Goal: Task Accomplishment & Management: Use online tool/utility

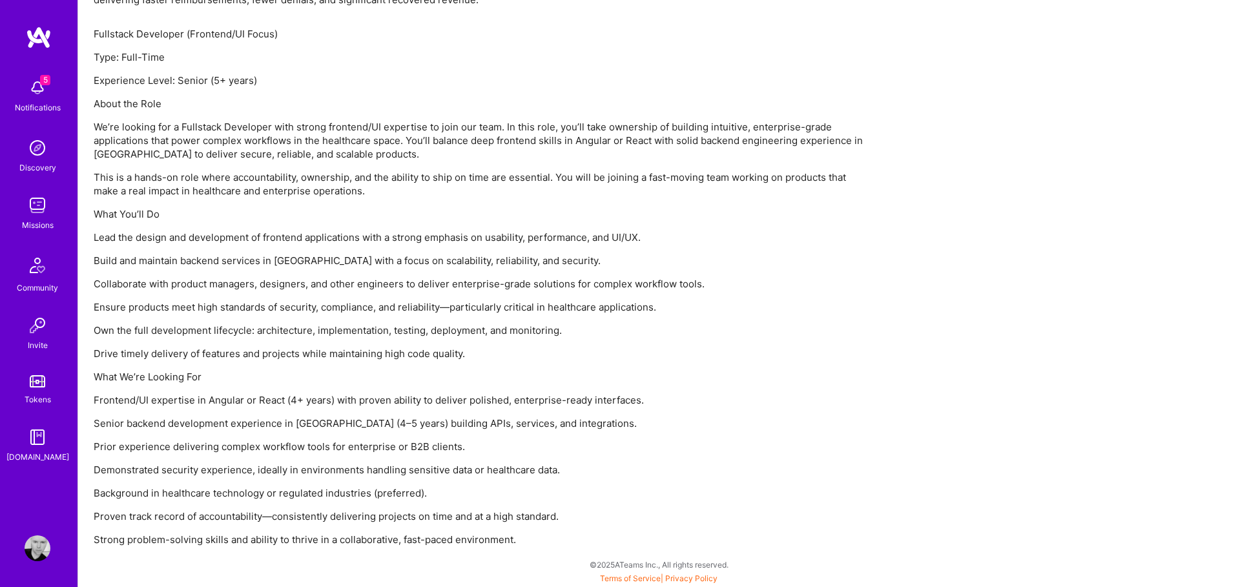
drag, startPoint x: 505, startPoint y: 67, endPoint x: 387, endPoint y: 78, distance: 118.8
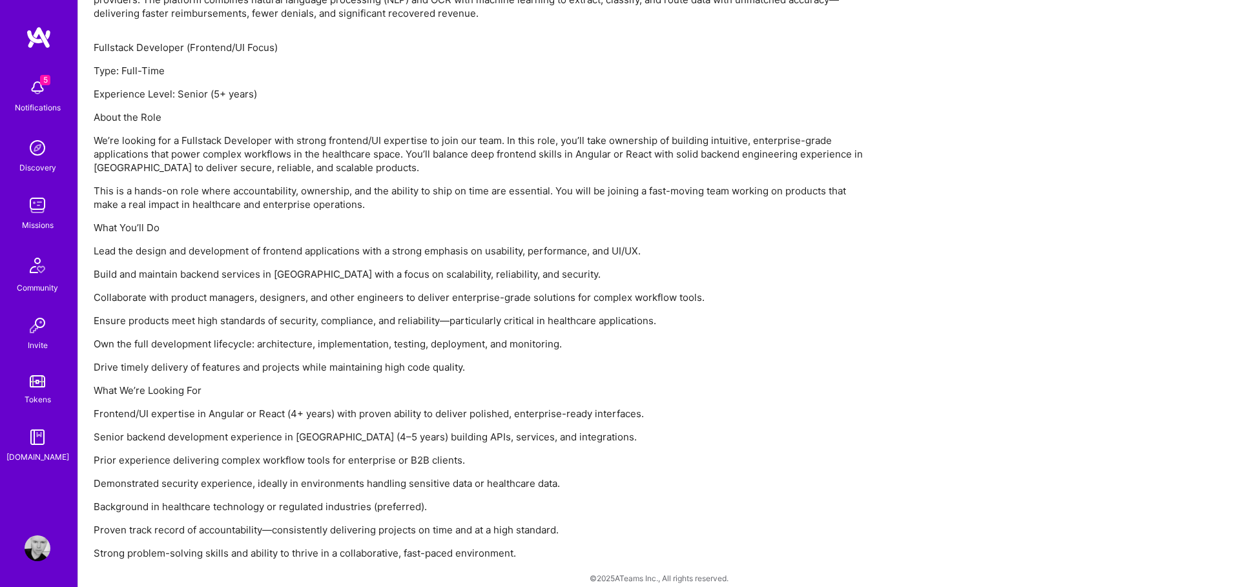
scroll to position [902, 0]
click at [34, 209] on img at bounding box center [38, 206] width 26 height 26
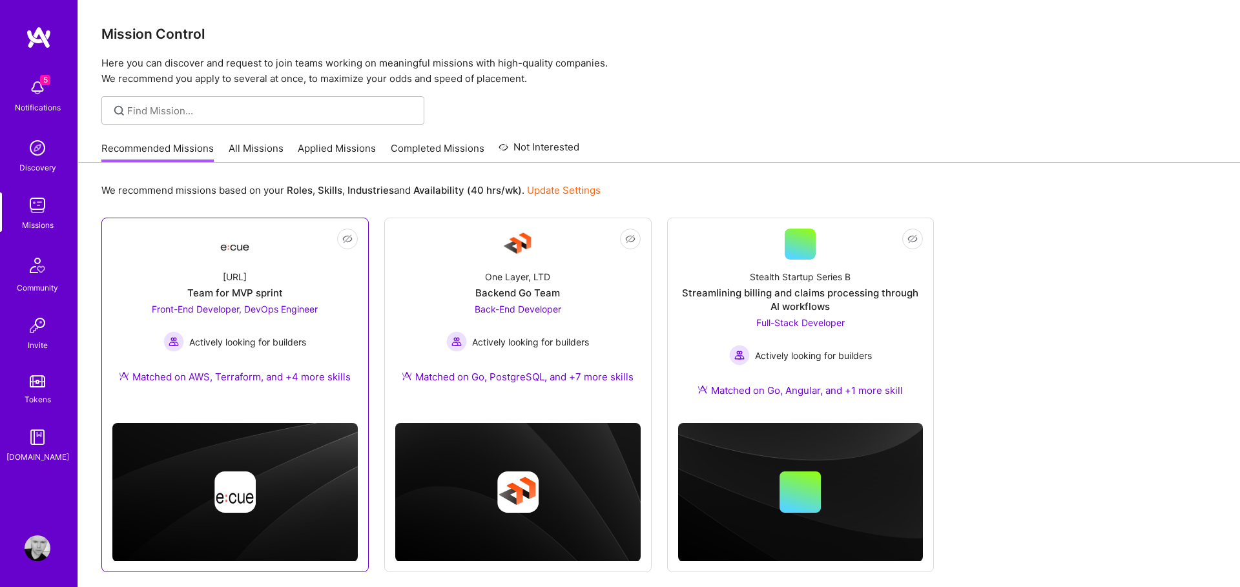
scroll to position [45, 0]
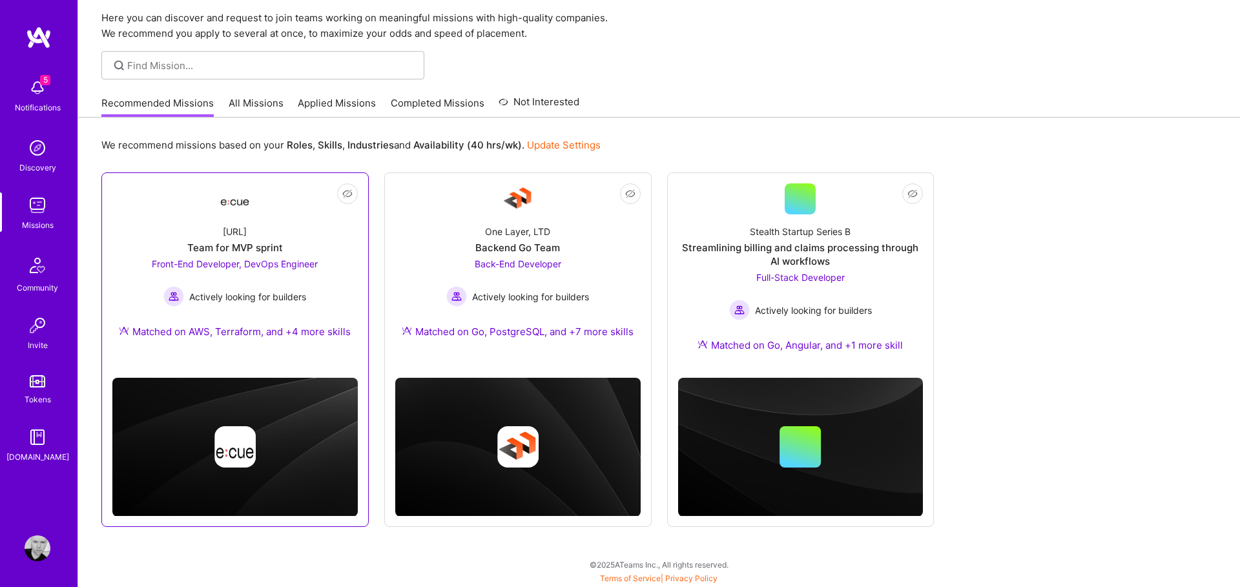
click at [310, 331] on div "Matched on AWS, Terraform, and +4 more skills" at bounding box center [235, 332] width 232 height 14
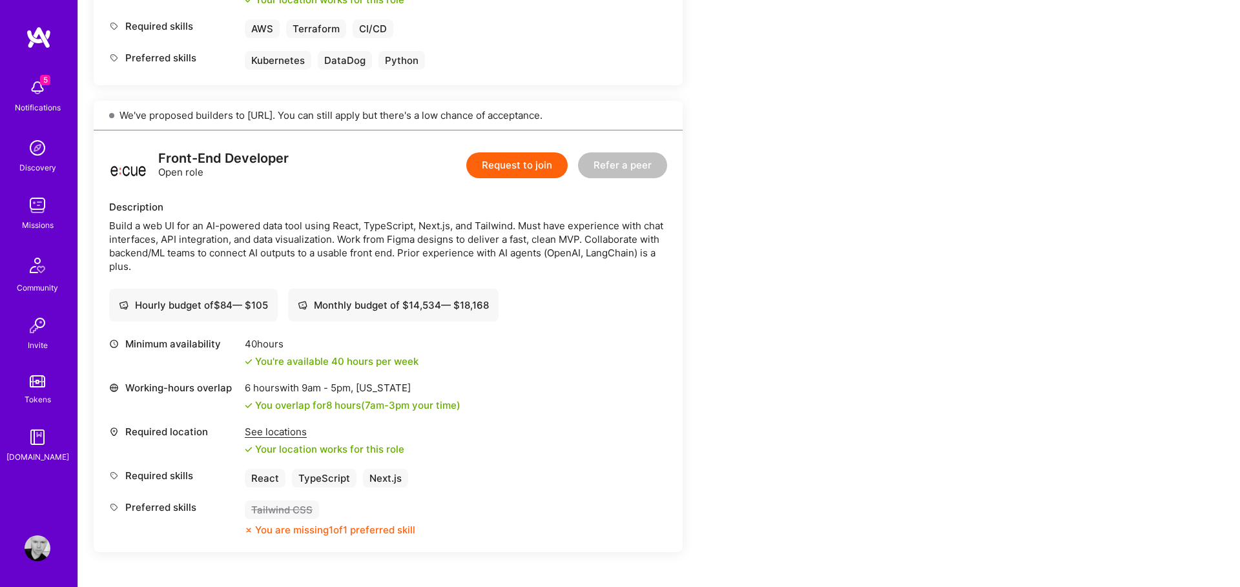
scroll to position [665, 0]
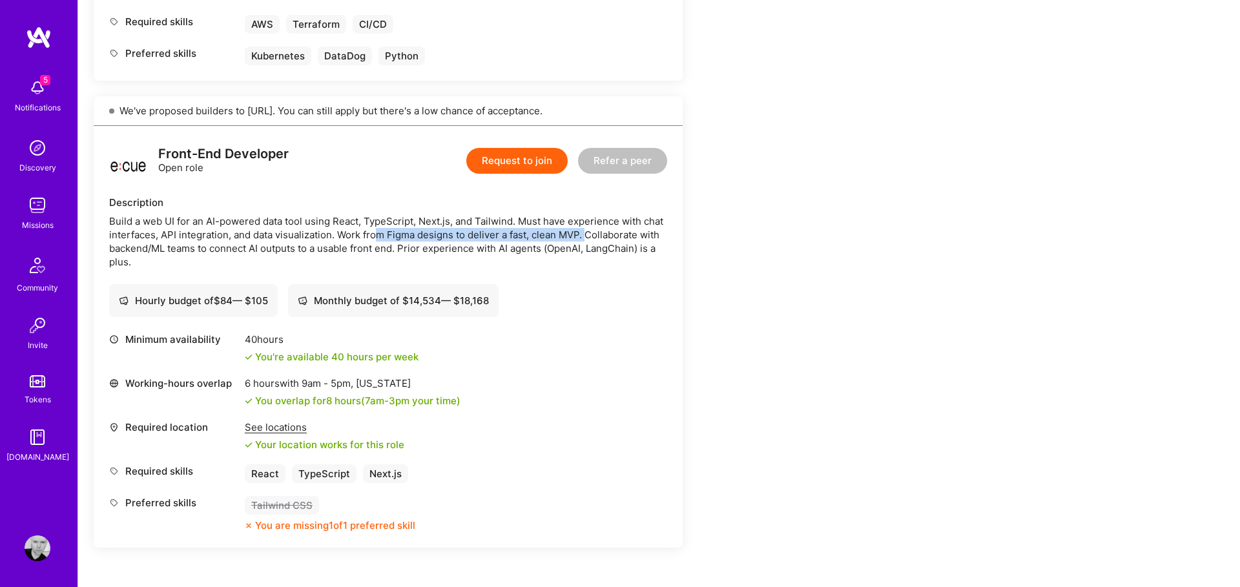
drag, startPoint x: 379, startPoint y: 239, endPoint x: 591, endPoint y: 240, distance: 212.5
click at [590, 238] on div "Build a web UI for an AI-powered data tool using React, TypeScript, Next.js, an…" at bounding box center [388, 241] width 558 height 54
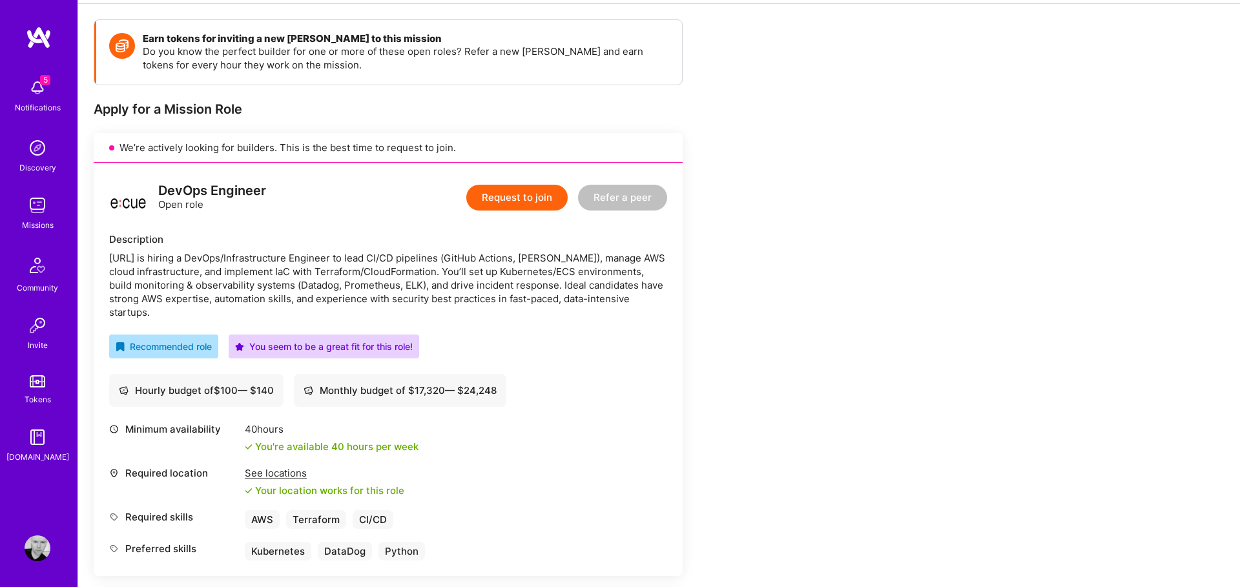
scroll to position [0, 0]
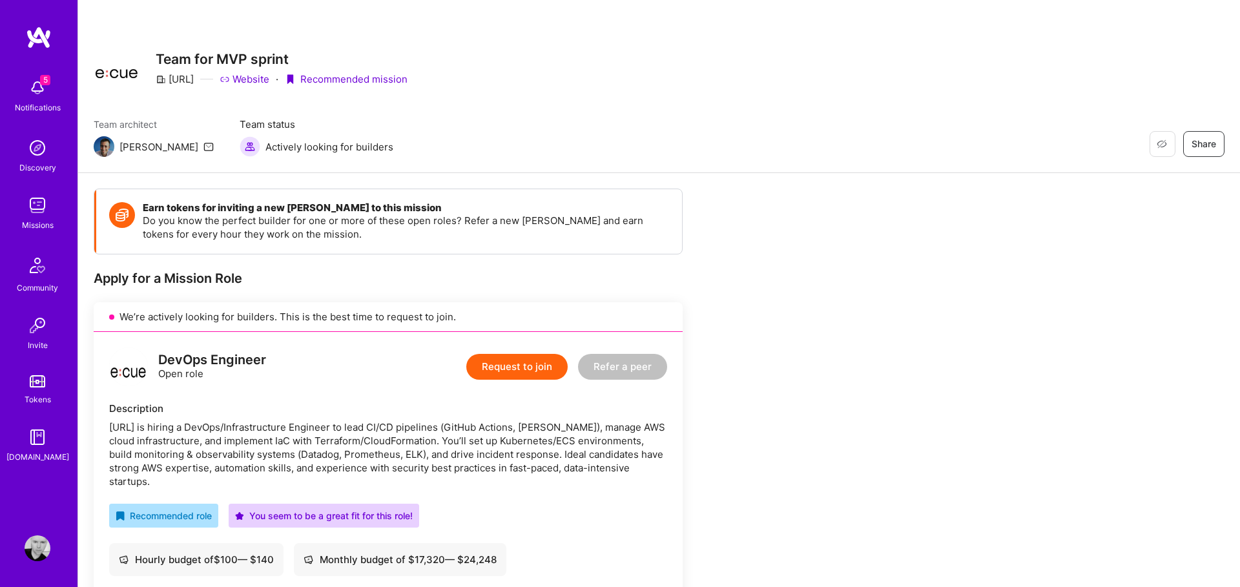
click at [34, 93] on img at bounding box center [38, 88] width 26 height 26
drag, startPoint x: 539, startPoint y: 87, endPoint x: 303, endPoint y: 94, distance: 236.6
click at [32, 200] on img at bounding box center [38, 206] width 26 height 26
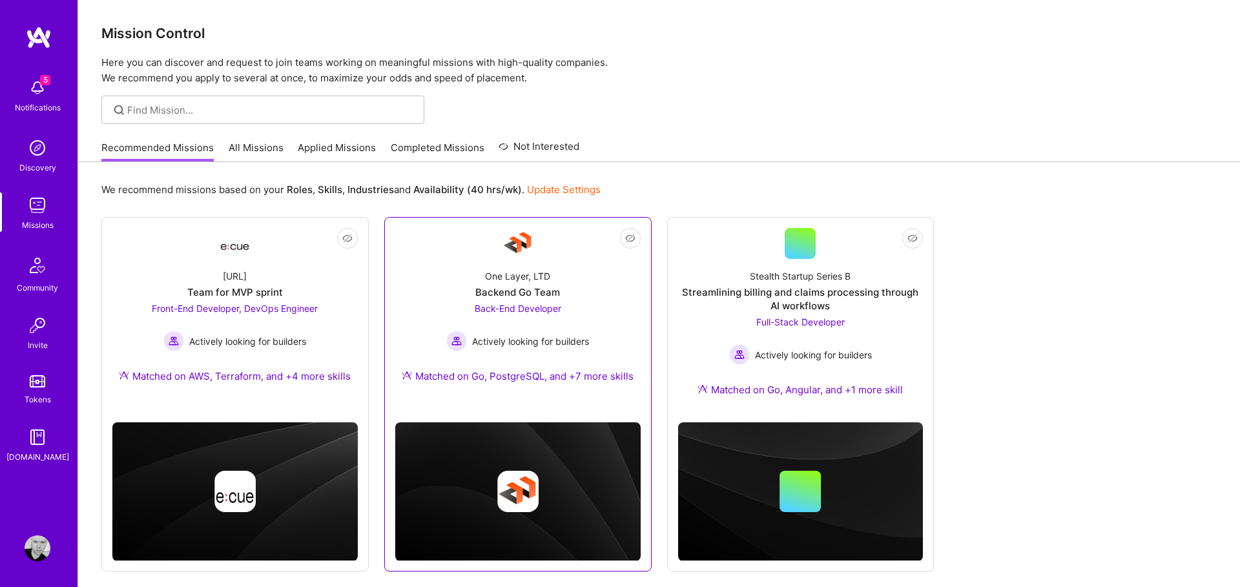
scroll to position [45, 0]
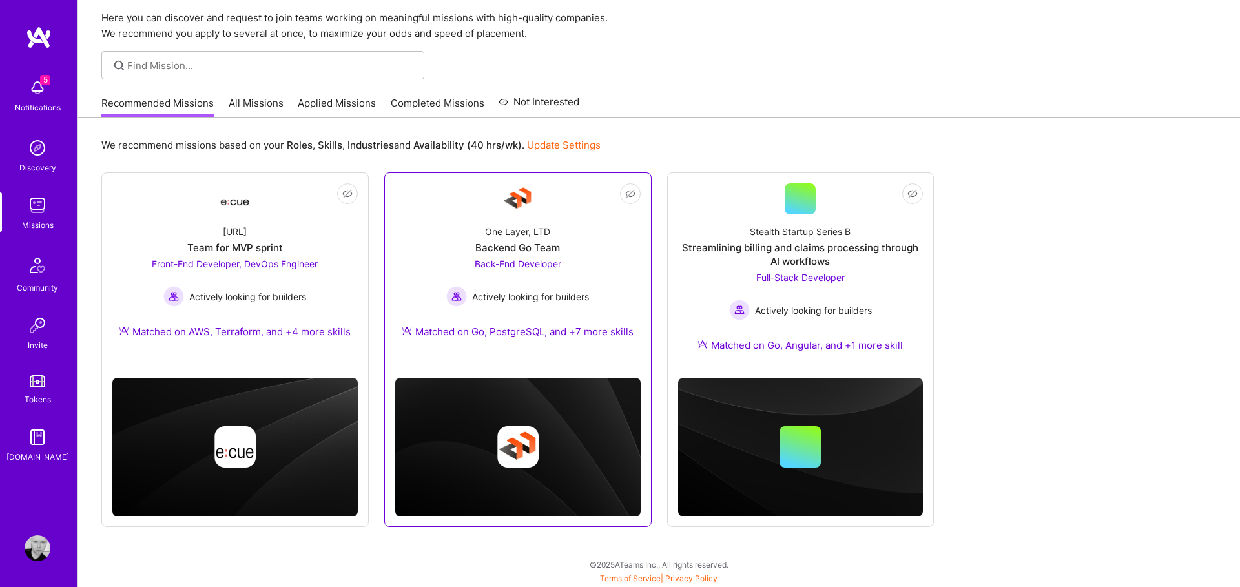
click at [529, 236] on div "One Layer, LTD" at bounding box center [517, 232] width 65 height 14
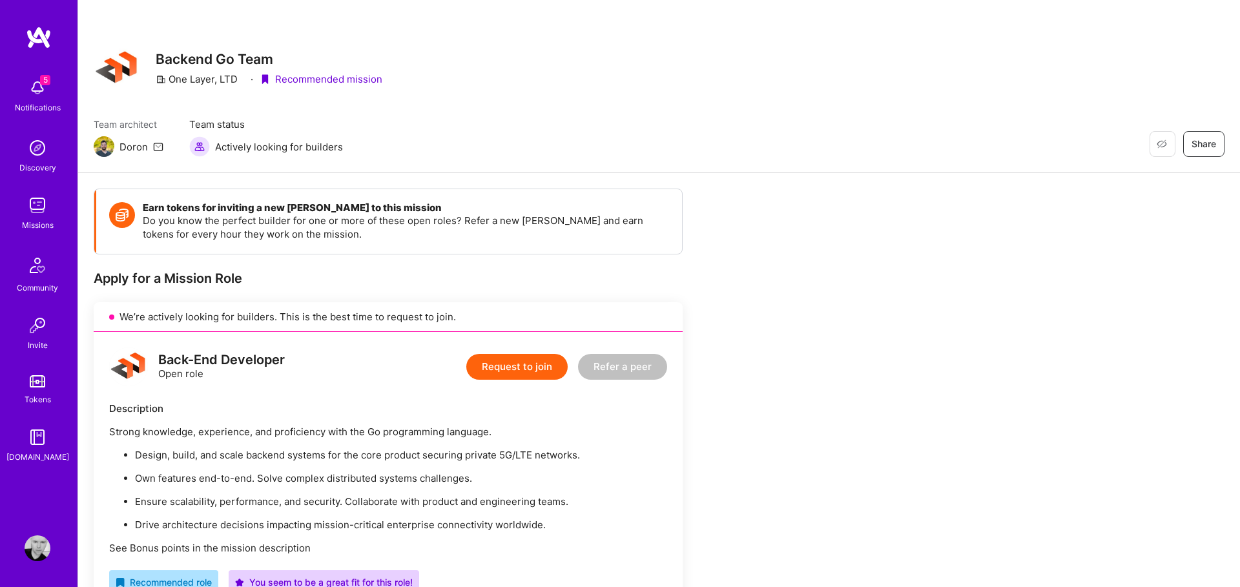
click at [41, 83] on span "5" at bounding box center [45, 80] width 10 height 10
click at [36, 212] on img at bounding box center [38, 206] width 26 height 26
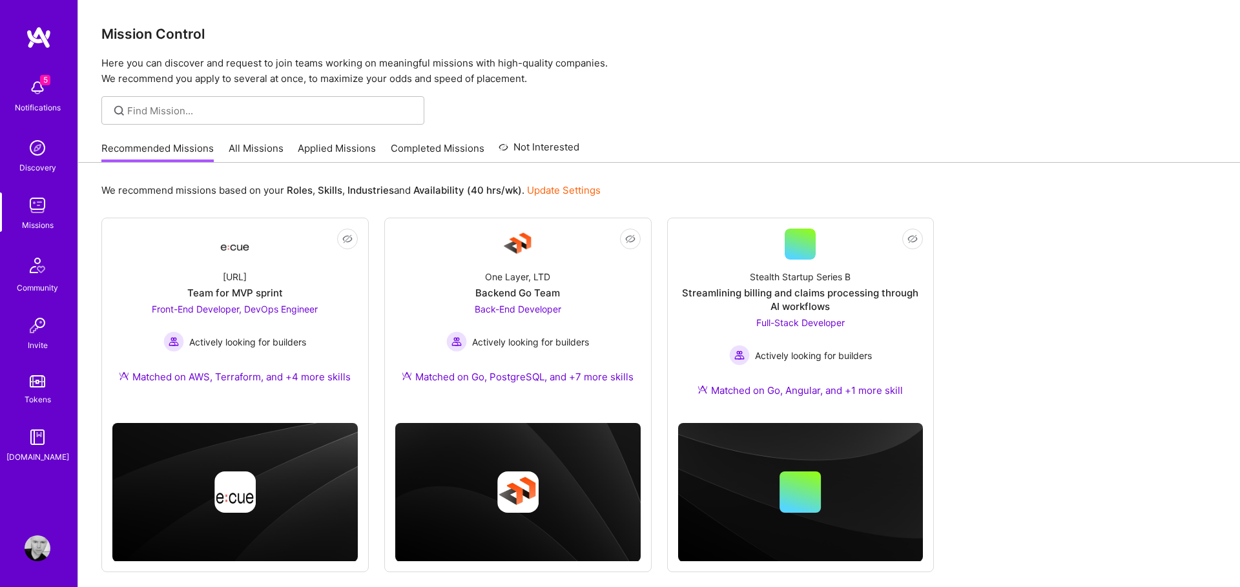
click at [254, 144] on link "All Missions" at bounding box center [256, 151] width 55 height 21
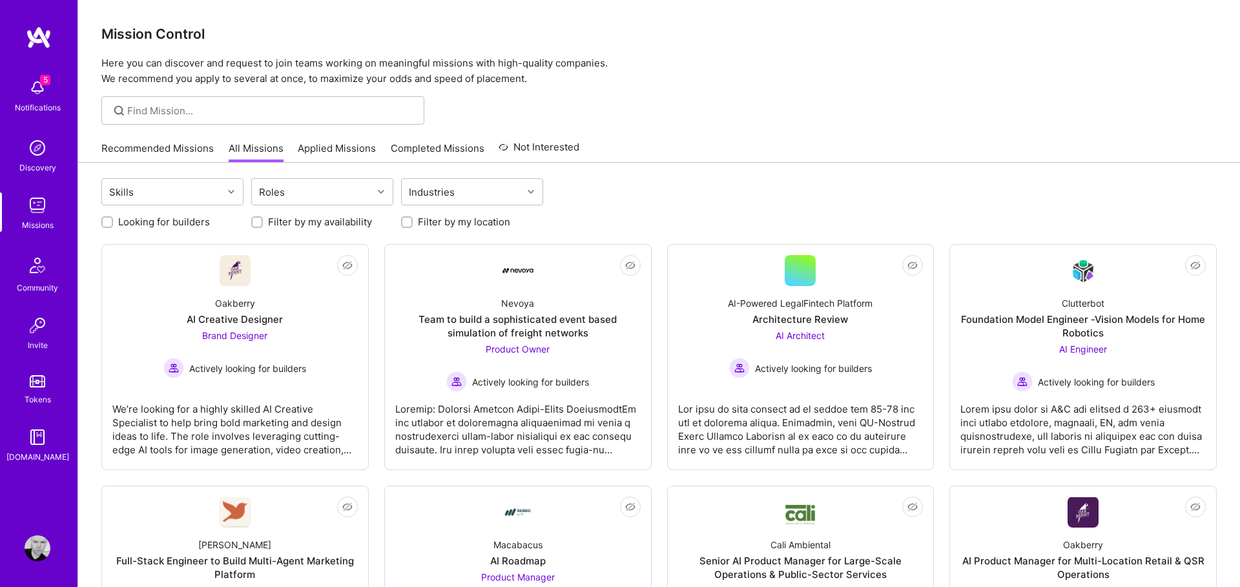
click at [411, 224] on input "Filter by my location" at bounding box center [408, 222] width 9 height 9
checkbox input "true"
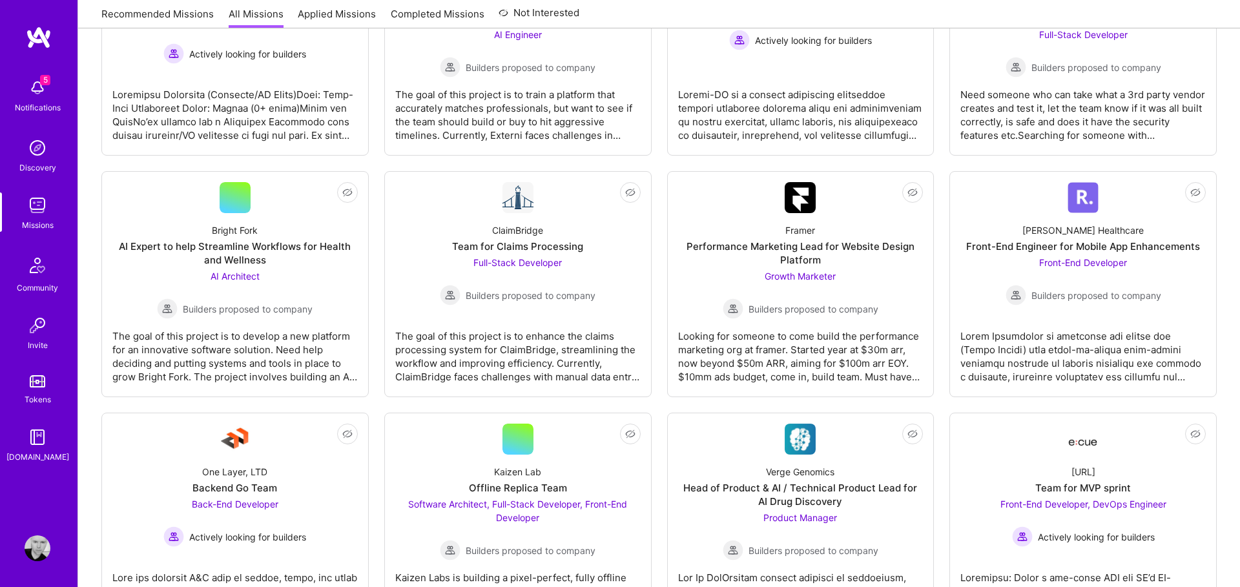
scroll to position [1056, 0]
